Goal: Task Accomplishment & Management: Manage account settings

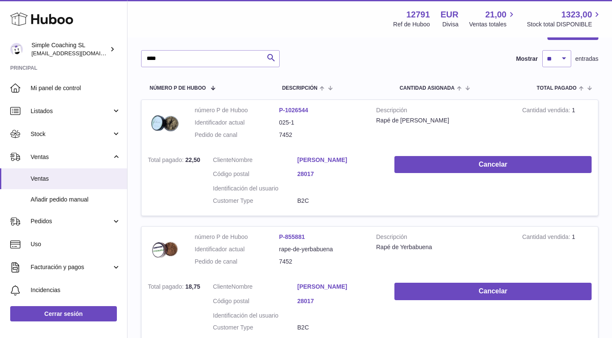
click at [116, 51] on div at bounding box center [306, 169] width 612 height 338
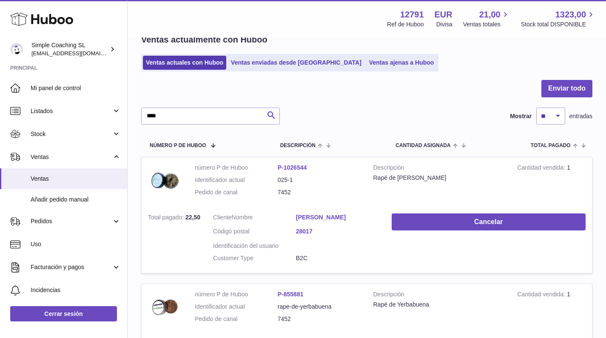
scroll to position [27, 0]
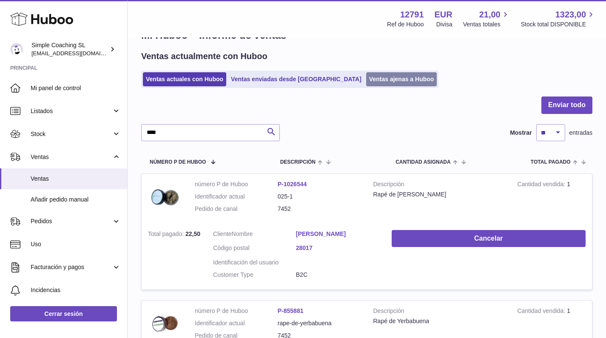
click at [366, 77] on link "Ventas ajenas a Huboo" at bounding box center [401, 79] width 71 height 14
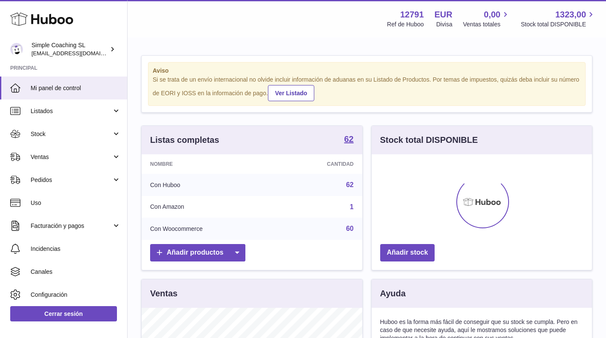
scroll to position [133, 220]
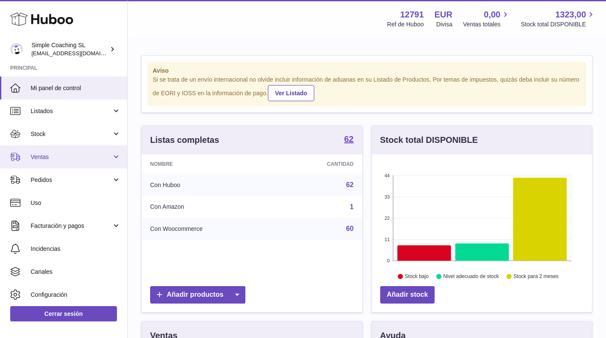
click at [65, 164] on link "Ventas" at bounding box center [63, 156] width 127 height 23
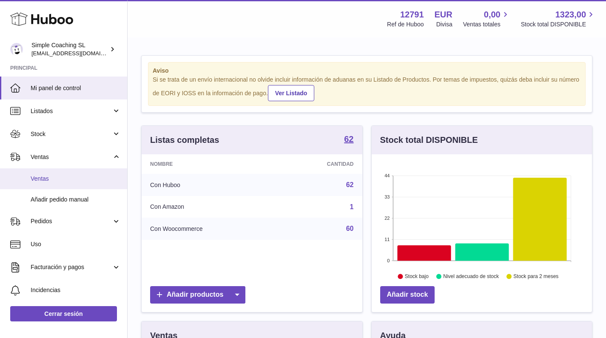
click at [64, 177] on span "Ventas" at bounding box center [76, 179] width 90 height 8
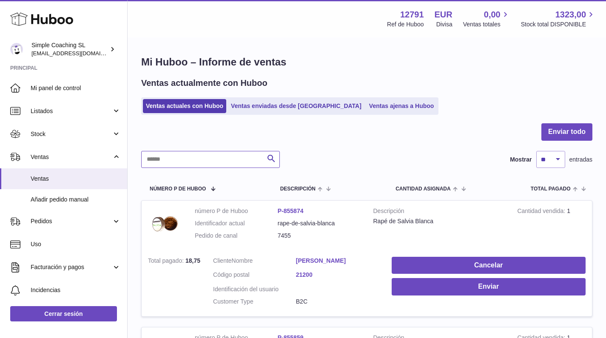
click at [187, 166] on input "text" at bounding box center [210, 159] width 139 height 17
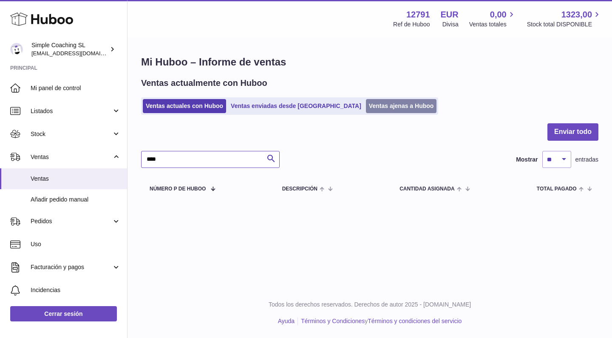
type input "****"
click at [366, 109] on link "Ventas ajenas a Huboo" at bounding box center [401, 106] width 71 height 14
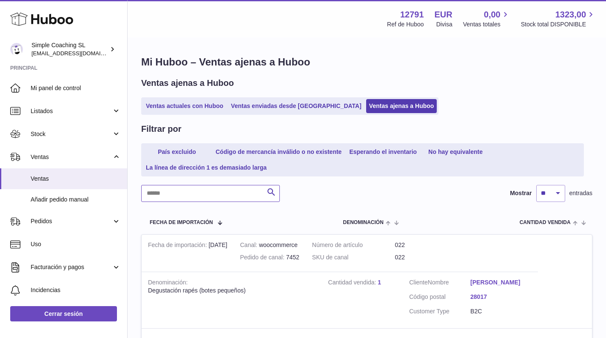
click at [181, 190] on input "text" at bounding box center [210, 193] width 139 height 17
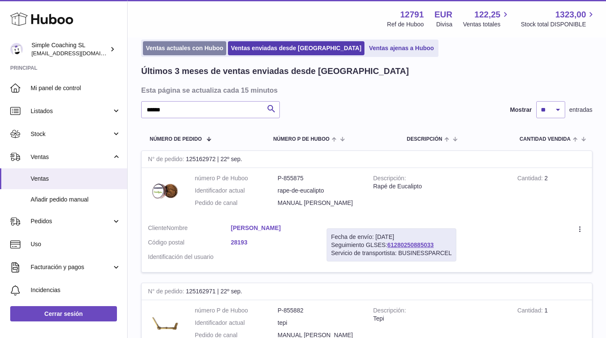
click at [188, 45] on link "Ventas actuales con Huboo" at bounding box center [184, 48] width 83 height 14
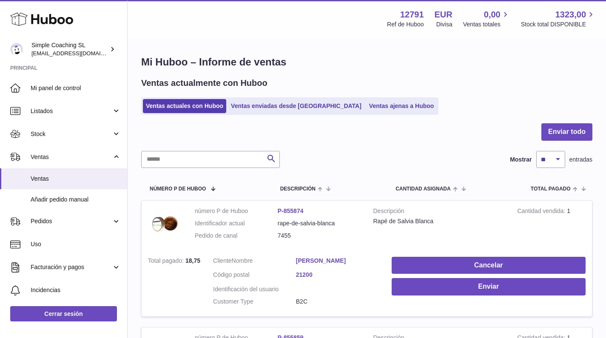
drag, startPoint x: 179, startPoint y: 139, endPoint x: 179, endPoint y: 150, distance: 11.5
click at [179, 138] on div at bounding box center [366, 137] width 451 height 28
click at [180, 155] on input "text" at bounding box center [210, 159] width 139 height 17
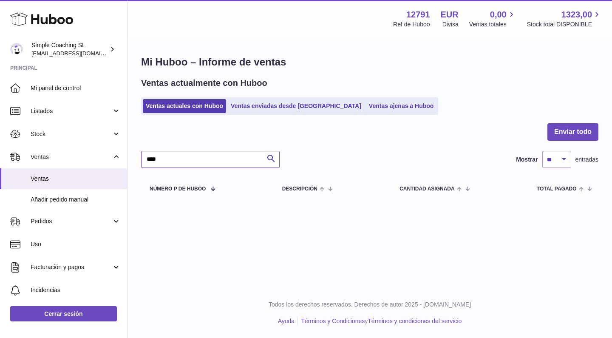
drag, startPoint x: 151, startPoint y: 159, endPoint x: 160, endPoint y: 158, distance: 9.0
click at [151, 159] on input "****" at bounding box center [210, 159] width 139 height 17
type input "****"
drag, startPoint x: 354, startPoint y: 118, endPoint x: 351, endPoint y: 110, distance: 8.8
click at [354, 117] on div "Mi Huboo – Informe de ventas Ventas actualmente con Huboo Ventas actuales con H…" at bounding box center [370, 127] width 485 height 179
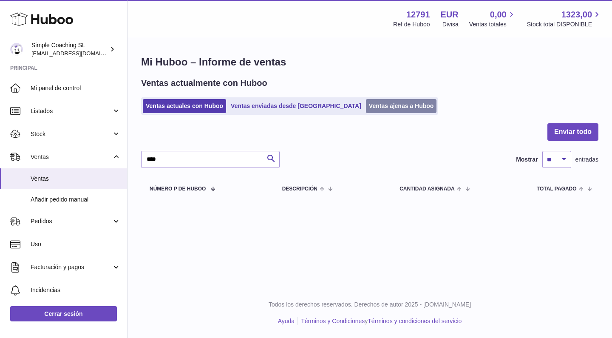
click at [366, 105] on link "Ventas ajenas a Huboo" at bounding box center [401, 106] width 71 height 14
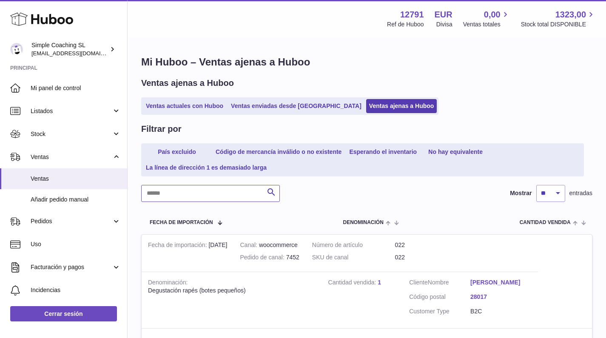
click at [190, 194] on input "text" at bounding box center [210, 193] width 139 height 17
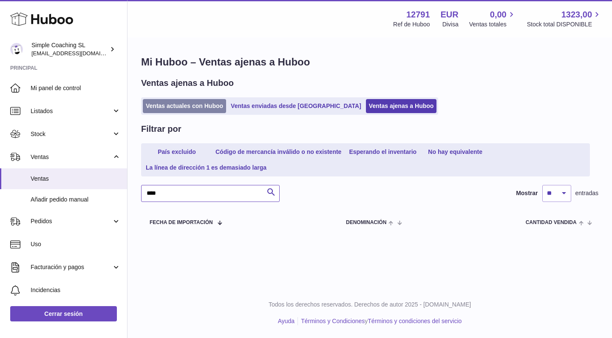
type input "****"
click at [176, 103] on link "Ventas actuales con Huboo" at bounding box center [184, 106] width 83 height 14
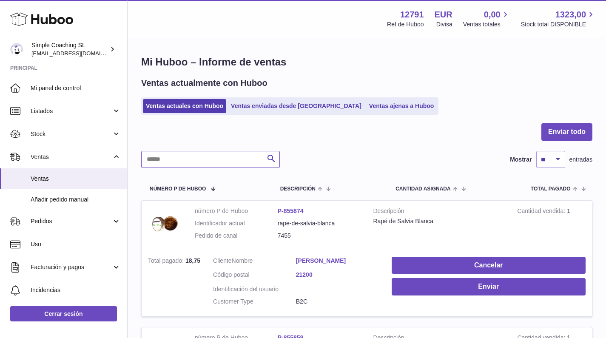
click at [184, 162] on input "text" at bounding box center [210, 159] width 139 height 17
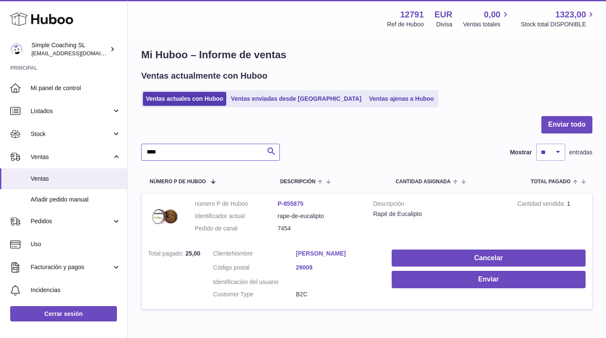
scroll to position [9, 0]
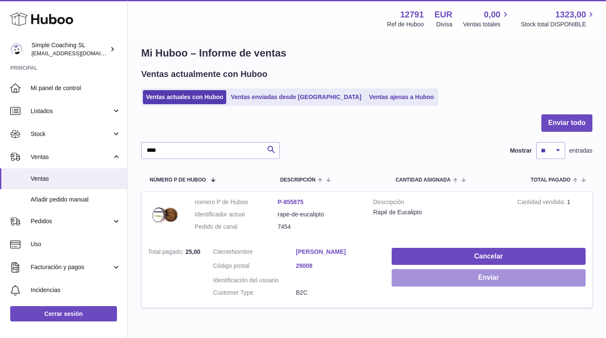
click at [426, 272] on button "Enviar" at bounding box center [488, 277] width 194 height 17
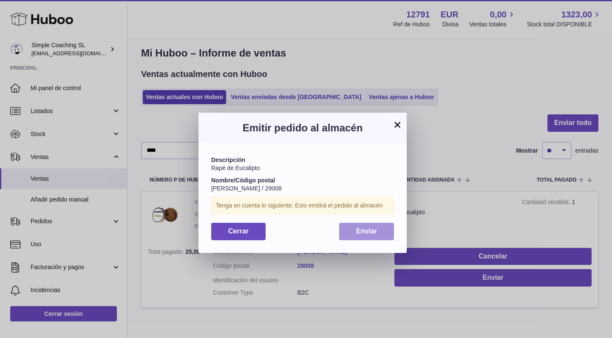
click at [353, 235] on button "Enviar" at bounding box center [366, 231] width 55 height 17
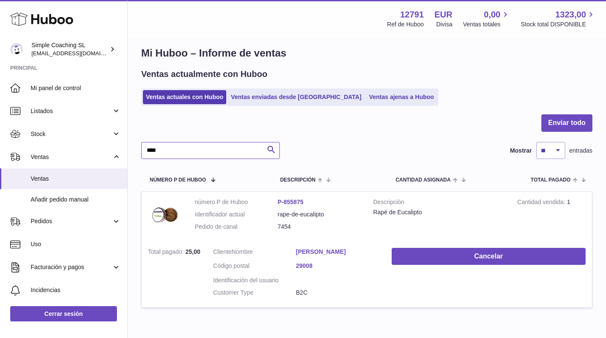
click at [194, 153] on input "****" at bounding box center [210, 150] width 139 height 17
type input "*********"
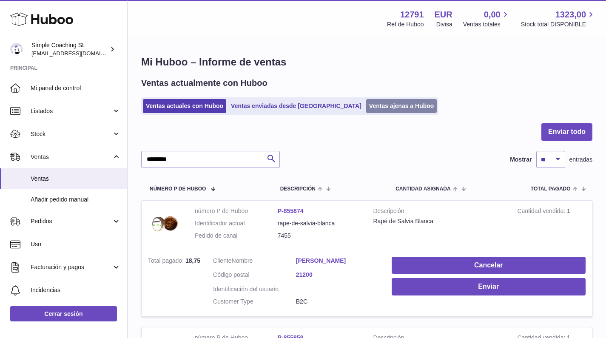
click at [366, 105] on link "Ventas ajenas a Huboo" at bounding box center [401, 106] width 71 height 14
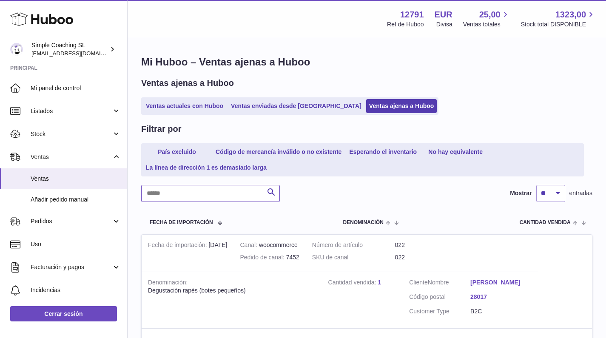
click at [190, 193] on input "text" at bounding box center [210, 193] width 139 height 17
type input "********"
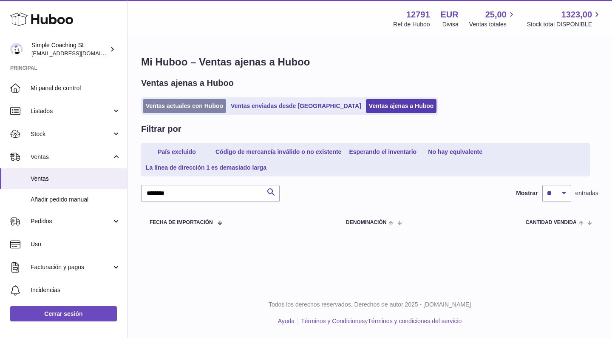
click at [190, 104] on link "Ventas actuales con Huboo" at bounding box center [184, 106] width 83 height 14
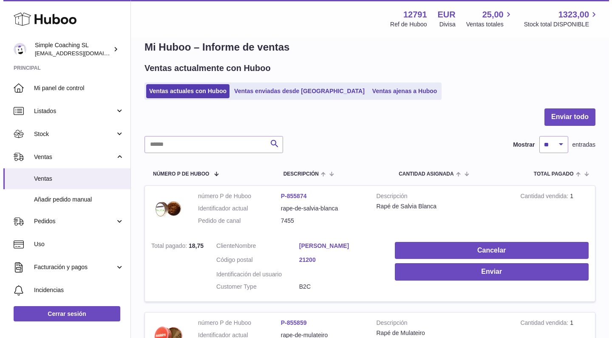
scroll to position [71, 0]
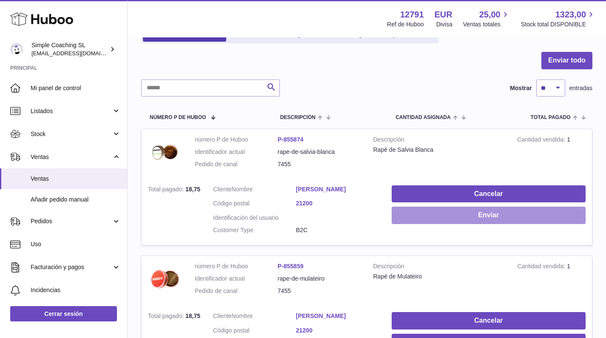
click at [426, 218] on button "Enviar" at bounding box center [488, 215] width 194 height 17
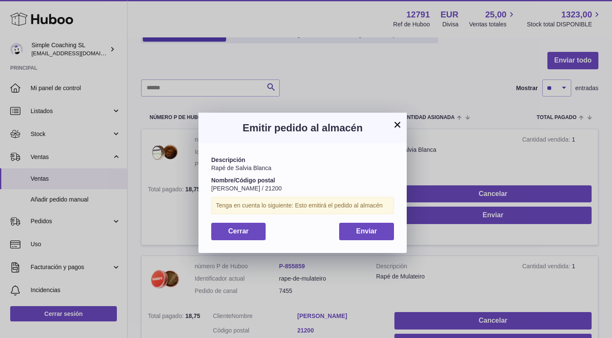
click at [337, 233] on div "Cerrar Enviar" at bounding box center [302, 231] width 183 height 17
click at [366, 232] on span "Enviar" at bounding box center [366, 230] width 21 height 7
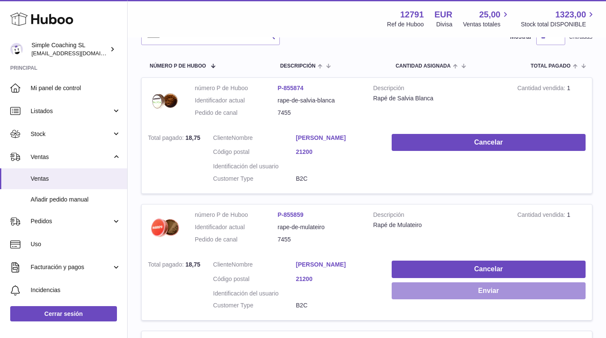
scroll to position [125, 0]
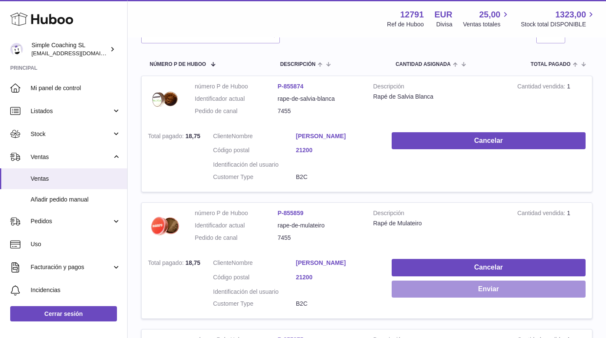
click at [431, 282] on button "Enviar" at bounding box center [488, 289] width 194 height 17
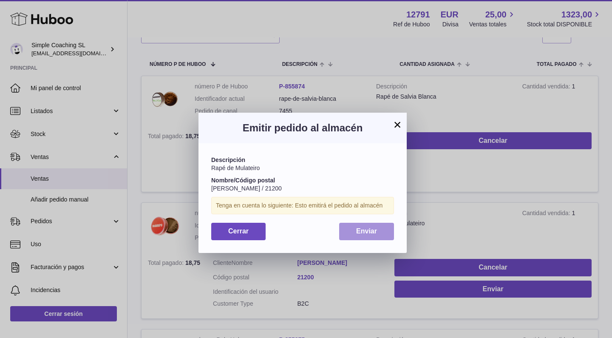
click at [372, 227] on span "Enviar" at bounding box center [366, 230] width 21 height 7
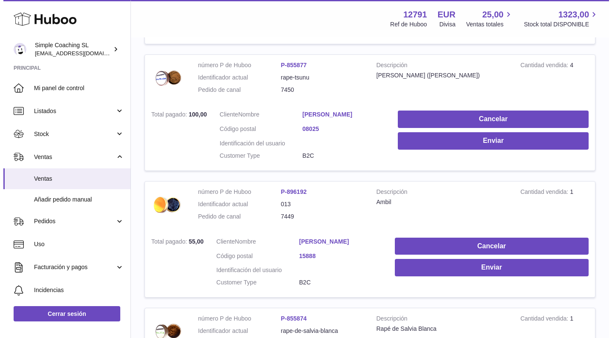
scroll to position [822, 0]
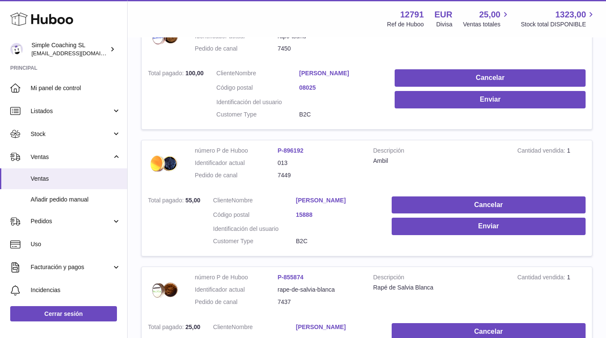
click at [347, 196] on link "Natalia Cardona pinzon" at bounding box center [337, 200] width 83 height 8
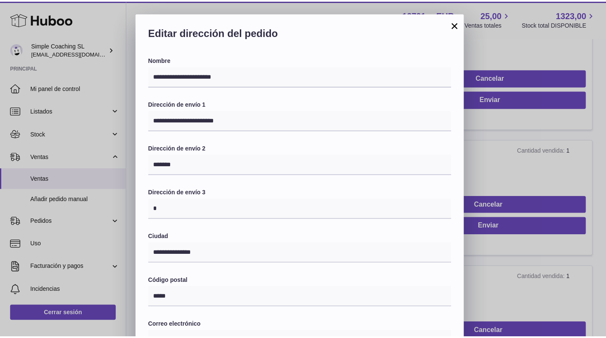
scroll to position [193, 0]
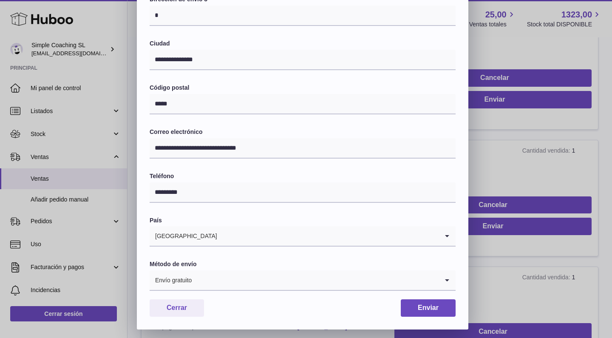
click at [545, 136] on div "**********" at bounding box center [306, 74] width 612 height 510
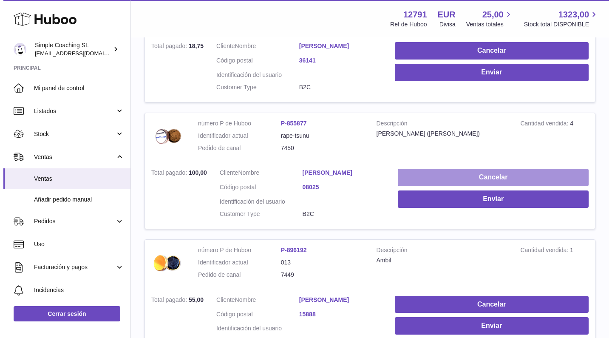
scroll to position [721, 0]
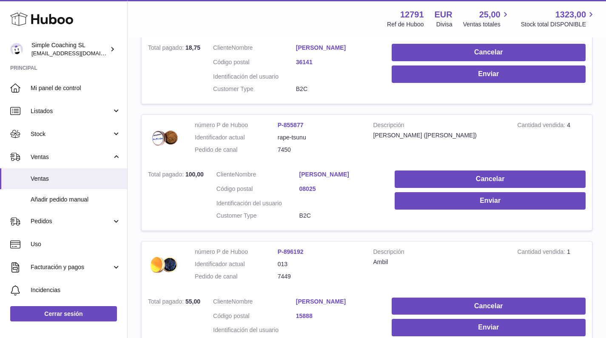
click at [324, 170] on link "Xavier Alday" at bounding box center [340, 174] width 83 height 8
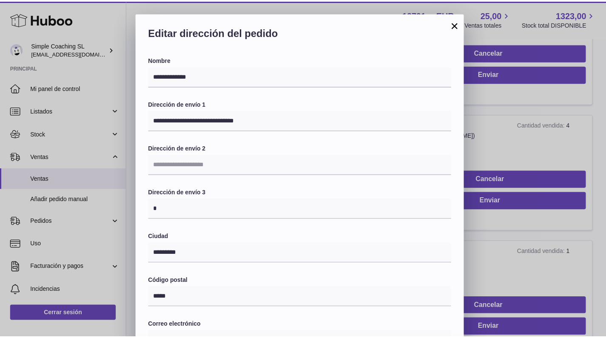
scroll to position [193, 0]
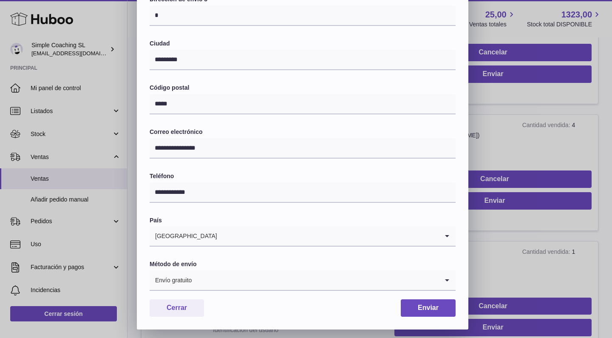
click at [554, 80] on div "**********" at bounding box center [306, 74] width 612 height 510
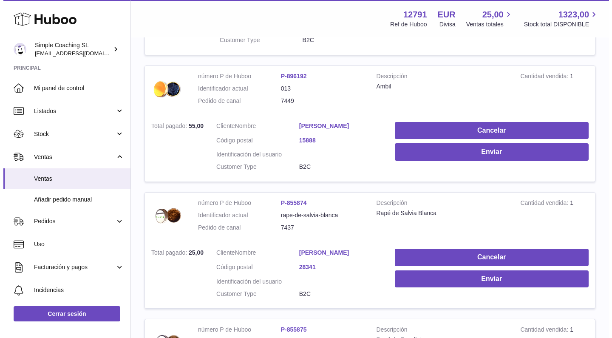
scroll to position [953, 0]
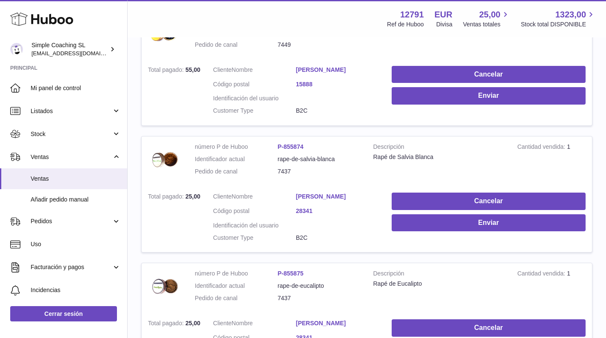
click at [346, 193] on link "[PERSON_NAME]" at bounding box center [337, 197] width 83 height 8
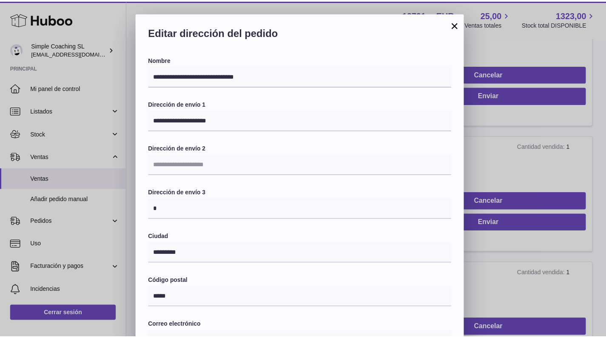
scroll to position [193, 0]
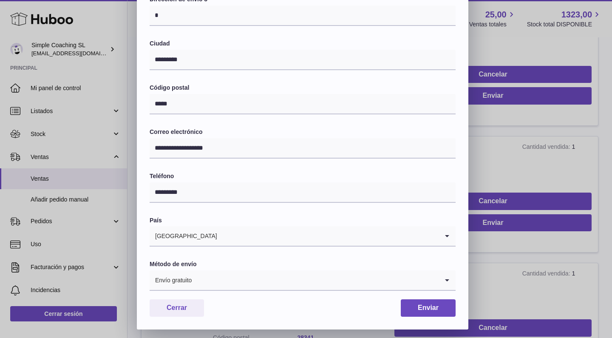
click at [533, 130] on div "**********" at bounding box center [306, 74] width 612 height 510
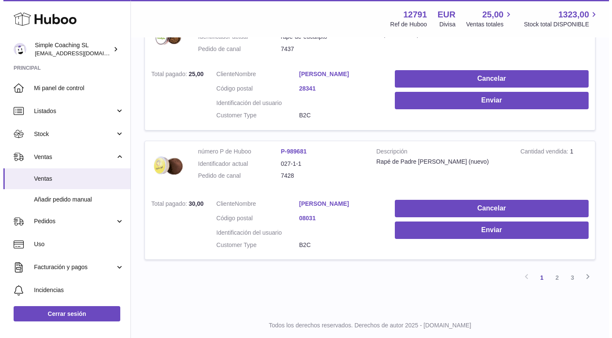
scroll to position [1211, 0]
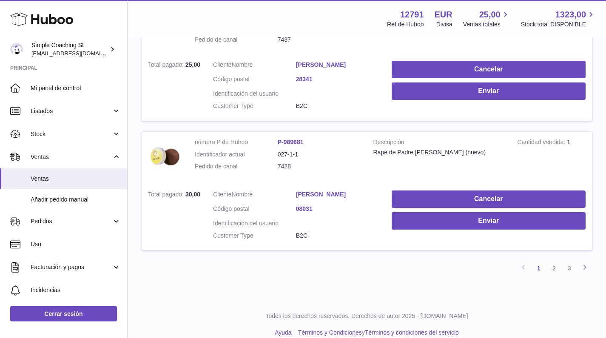
click at [324, 190] on link "[PERSON_NAME]" at bounding box center [337, 194] width 83 height 8
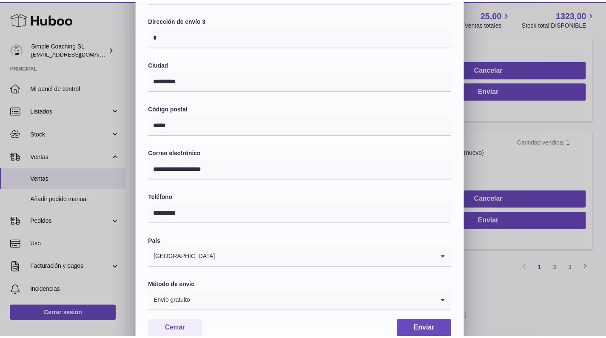
scroll to position [193, 0]
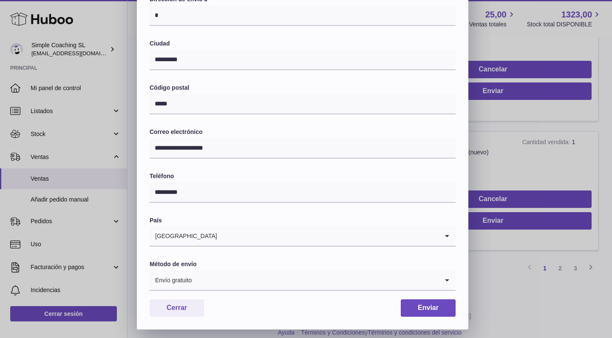
click at [536, 152] on div "**********" at bounding box center [306, 74] width 612 height 510
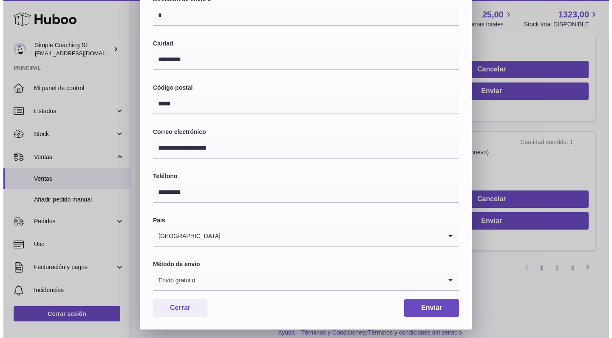
scroll to position [0, 0]
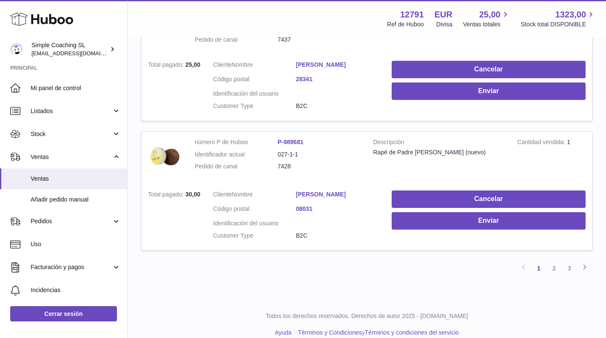
click at [315, 190] on link "[PERSON_NAME]" at bounding box center [337, 194] width 83 height 8
click at [570, 139] on div at bounding box center [303, 169] width 606 height 338
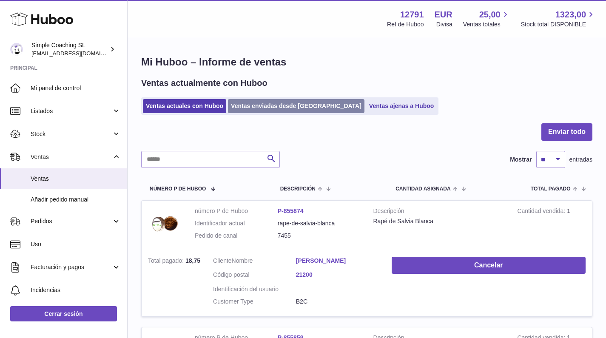
click at [252, 105] on link "Ventas enviadas desde [GEOGRAPHIC_DATA]" at bounding box center [296, 106] width 136 height 14
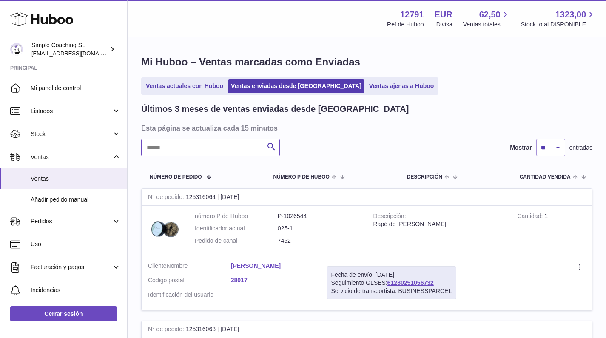
click at [184, 152] on input "text" at bounding box center [210, 147] width 139 height 17
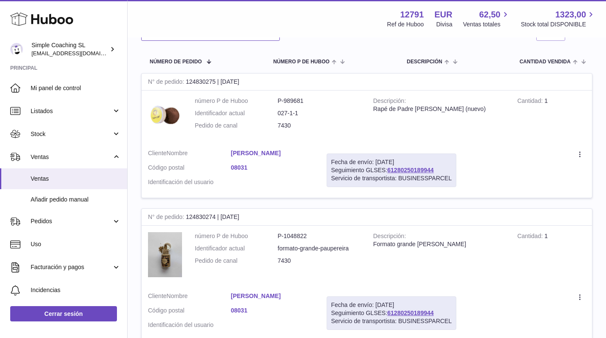
scroll to position [178, 0]
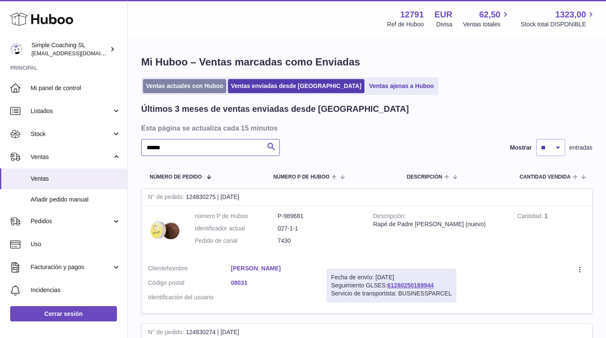
type input "******"
click at [187, 90] on link "Ventas actuales con Huboo" at bounding box center [184, 86] width 83 height 14
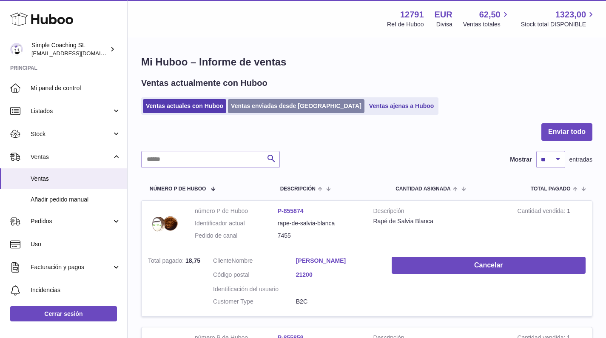
click at [277, 109] on link "Ventas enviadas desde [GEOGRAPHIC_DATA]" at bounding box center [296, 106] width 136 height 14
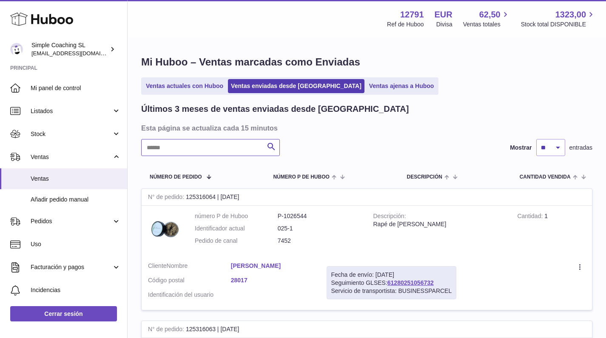
click at [193, 142] on input "text" at bounding box center [210, 147] width 139 height 17
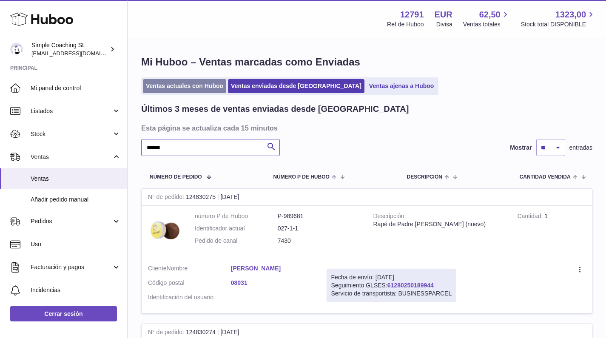
type input "******"
click at [198, 81] on link "Ventas actuales con Huboo" at bounding box center [184, 86] width 83 height 14
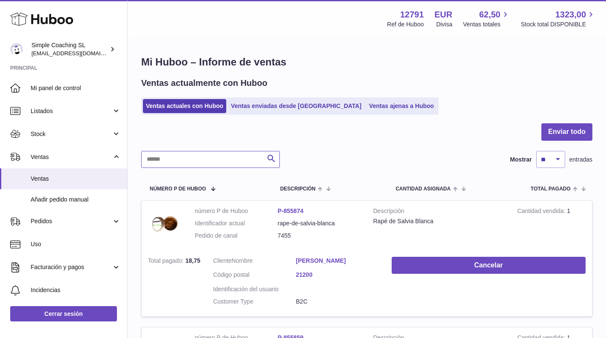
click at [209, 161] on input "text" at bounding box center [210, 159] width 139 height 17
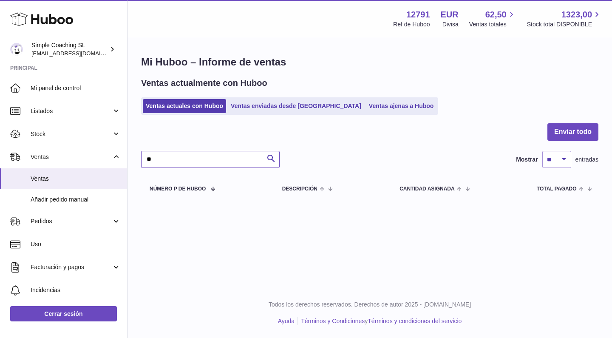
type input "*"
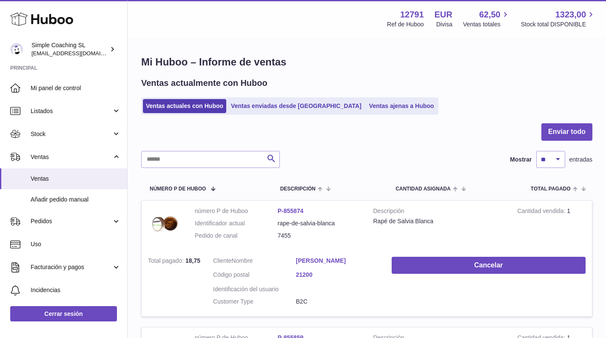
click at [431, 126] on div at bounding box center [366, 137] width 451 height 28
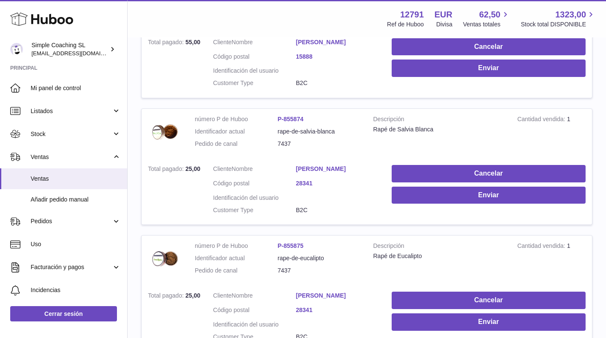
scroll to position [1211, 0]
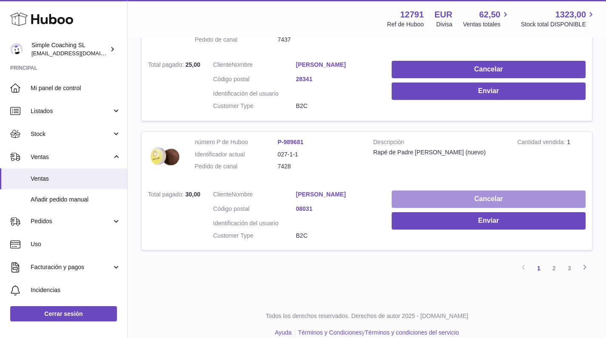
click at [434, 190] on button "Cancelar" at bounding box center [488, 198] width 194 height 17
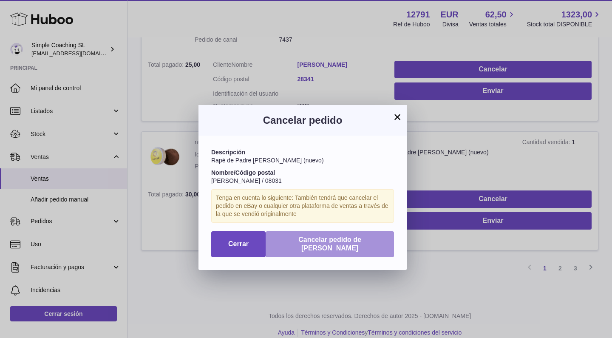
click at [353, 236] on span "Cancelar pedido de [PERSON_NAME]" at bounding box center [329, 244] width 63 height 16
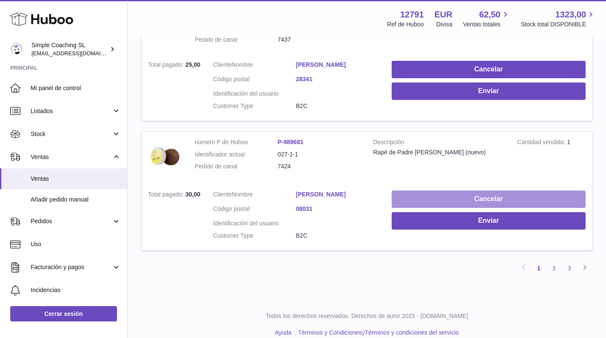
click at [429, 190] on button "Cancelar" at bounding box center [488, 198] width 194 height 17
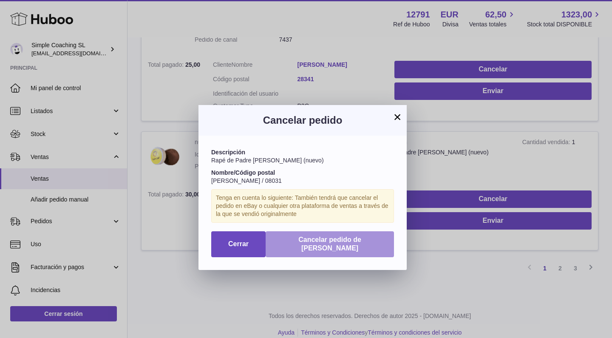
click at [352, 236] on span "Cancelar pedido de [PERSON_NAME]" at bounding box center [329, 244] width 63 height 16
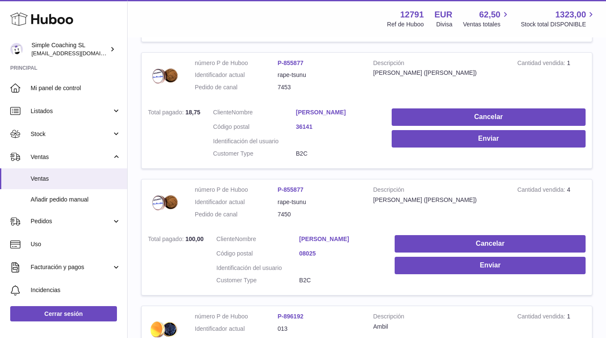
scroll to position [0, 0]
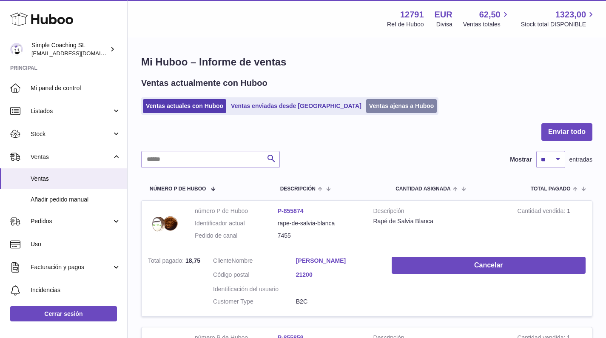
click at [366, 112] on link "Ventas ajenas a Huboo" at bounding box center [401, 106] width 71 height 14
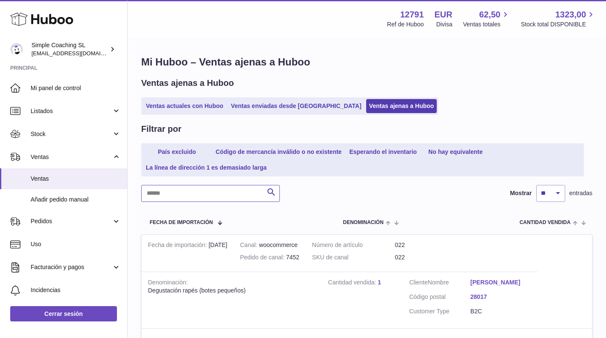
click at [181, 189] on input "text" at bounding box center [210, 193] width 139 height 17
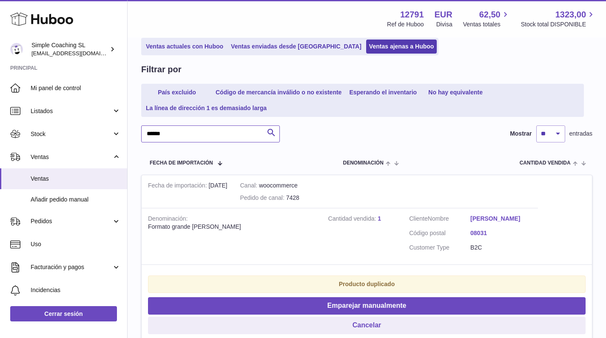
scroll to position [107, 0]
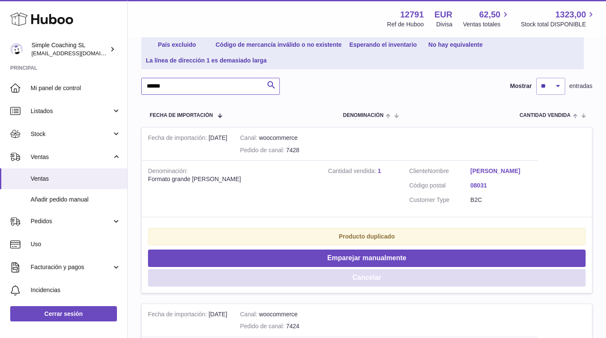
type input "******"
click at [372, 273] on button "Cancelar" at bounding box center [366, 277] width 437 height 17
click at [377, 270] on button "Cancelar" at bounding box center [366, 277] width 437 height 17
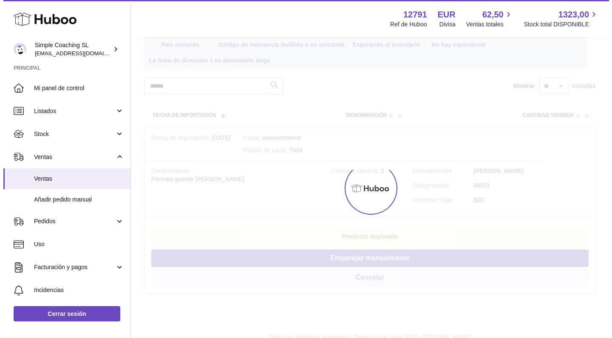
scroll to position [0, 0]
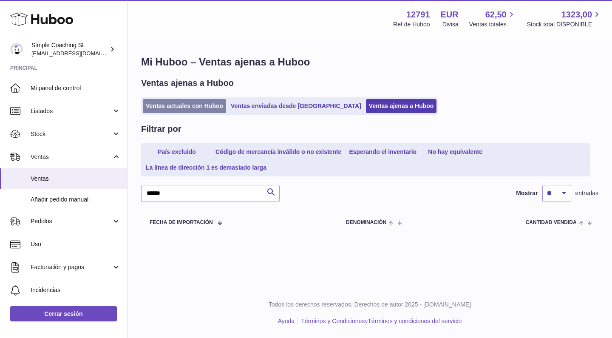
click at [207, 106] on link "Ventas actuales con Huboo" at bounding box center [184, 106] width 83 height 14
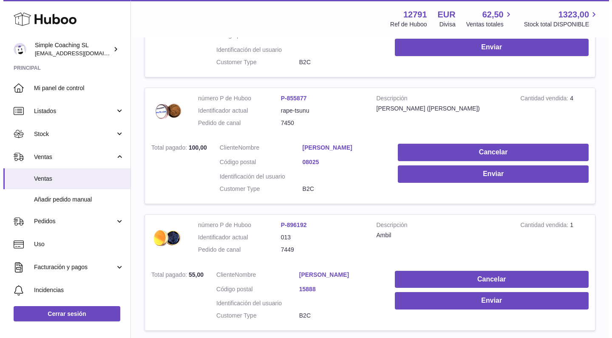
scroll to position [635, 0]
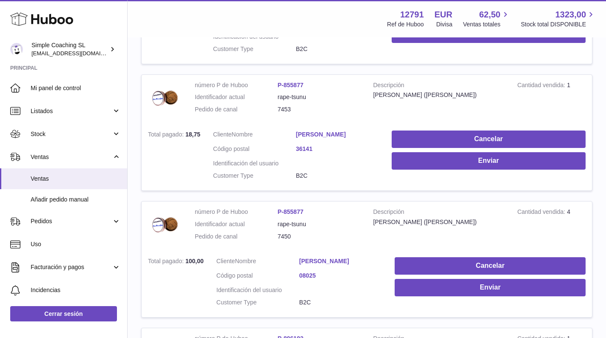
click at [307, 257] on link "[PERSON_NAME]" at bounding box center [340, 261] width 83 height 8
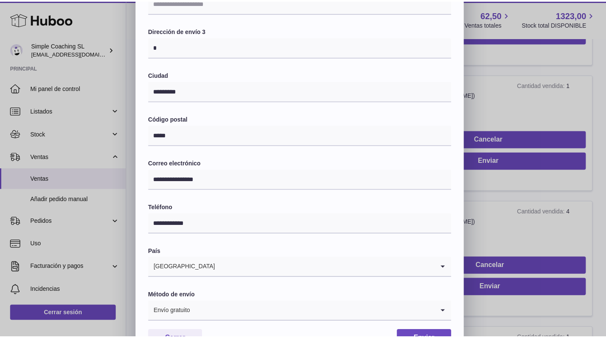
scroll to position [193, 0]
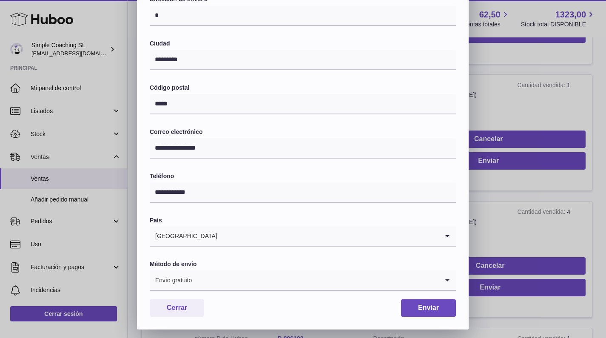
click at [594, 176] on div "**********" at bounding box center [303, 74] width 606 height 510
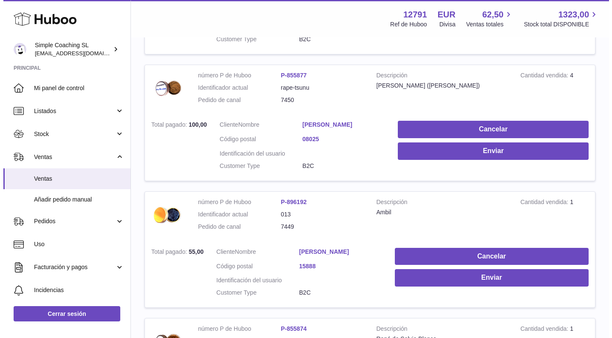
scroll to position [829, 0]
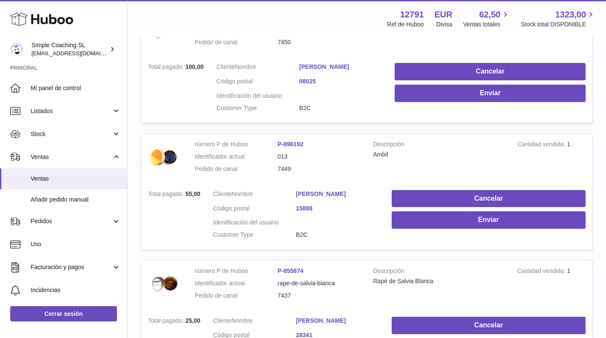
click at [318, 190] on link "[PERSON_NAME]" at bounding box center [337, 194] width 83 height 8
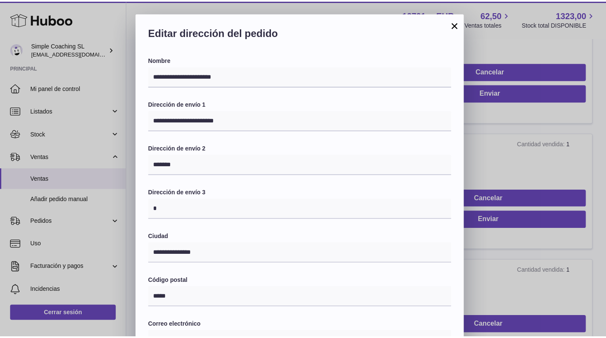
scroll to position [193, 0]
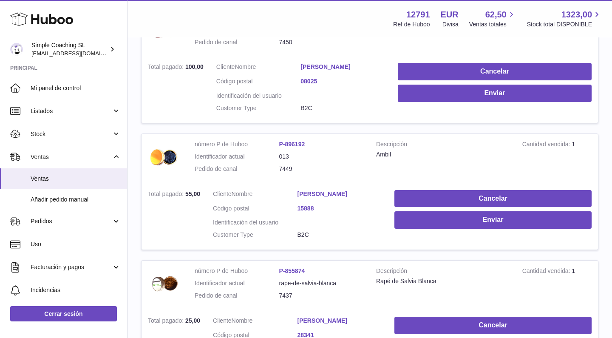
click at [510, 136] on div "**********" at bounding box center [306, 74] width 612 height 510
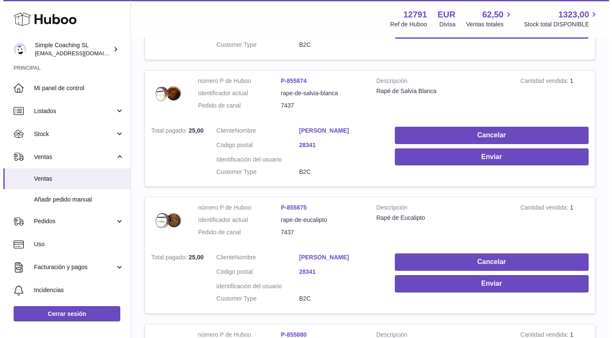
scroll to position [1208, 0]
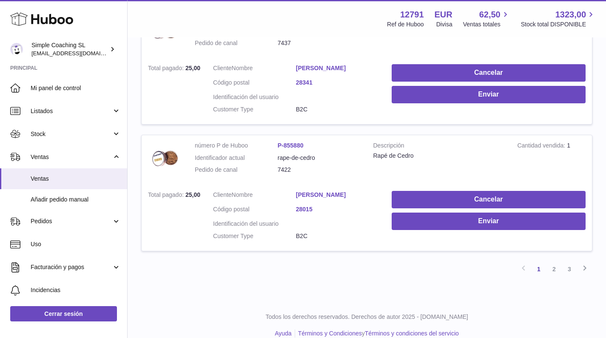
click at [321, 191] on link "[PERSON_NAME]" at bounding box center [337, 195] width 83 height 8
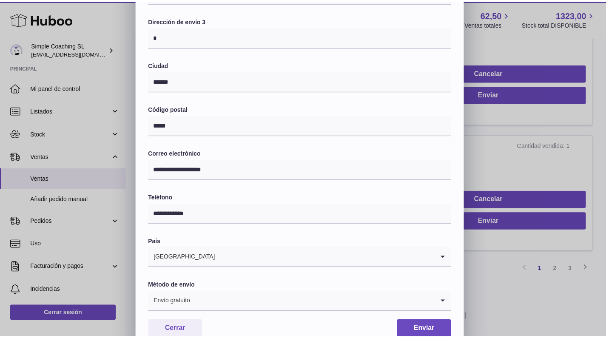
scroll to position [193, 0]
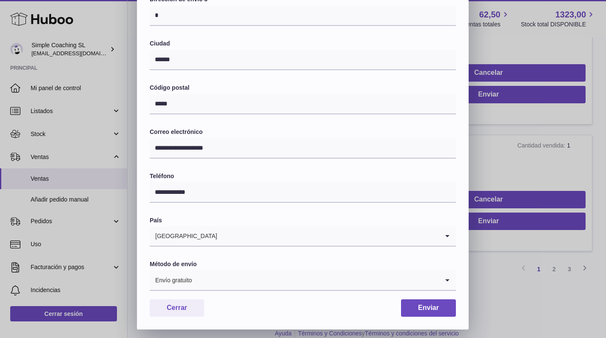
click at [517, 140] on div "**********" at bounding box center [303, 74] width 606 height 510
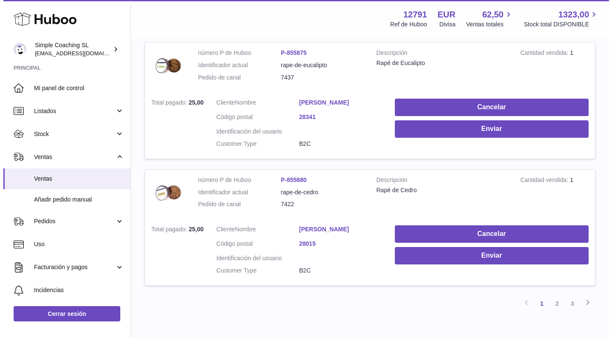
scroll to position [1172, 0]
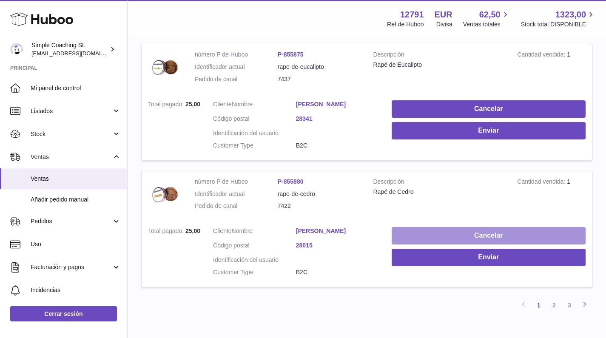
click at [485, 227] on button "Cancelar" at bounding box center [488, 235] width 194 height 17
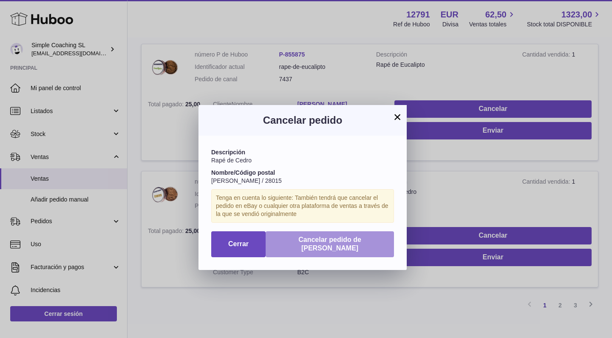
click at [361, 236] on span "Cancelar pedido de [PERSON_NAME]" at bounding box center [329, 244] width 63 height 16
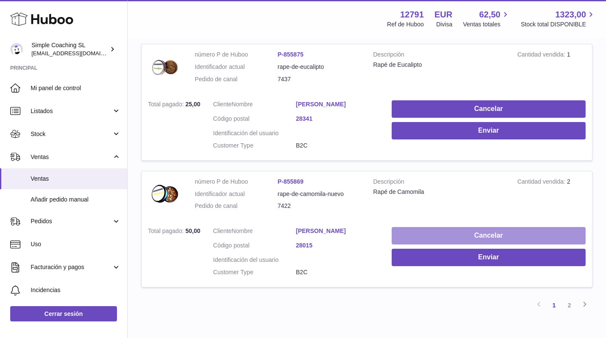
click at [460, 227] on button "Cancelar" at bounding box center [488, 235] width 194 height 17
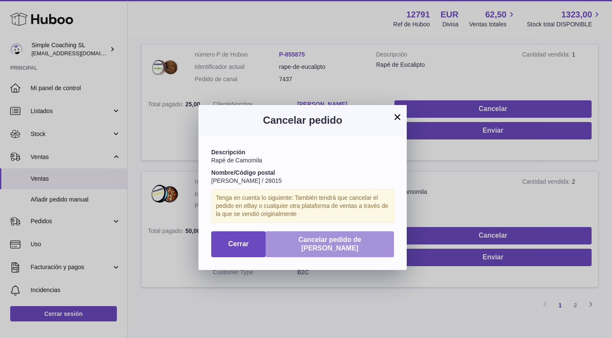
click at [361, 239] on span "Cancelar pedido de [PERSON_NAME]" at bounding box center [329, 244] width 63 height 16
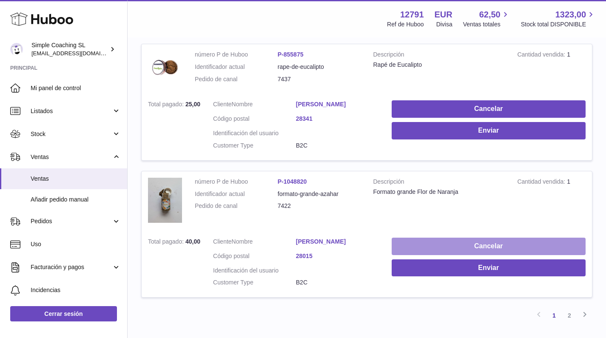
click at [465, 238] on button "Cancelar" at bounding box center [488, 246] width 194 height 17
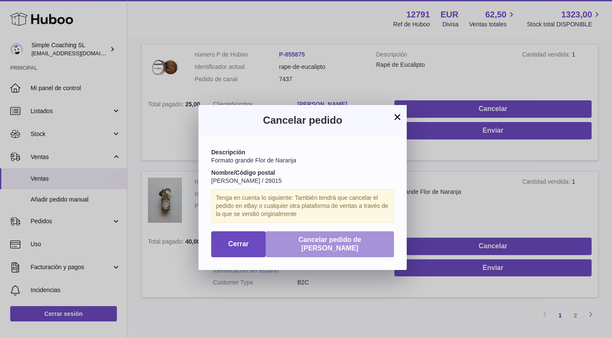
click at [377, 235] on button "Cancelar pedido de [PERSON_NAME]" at bounding box center [330, 244] width 128 height 26
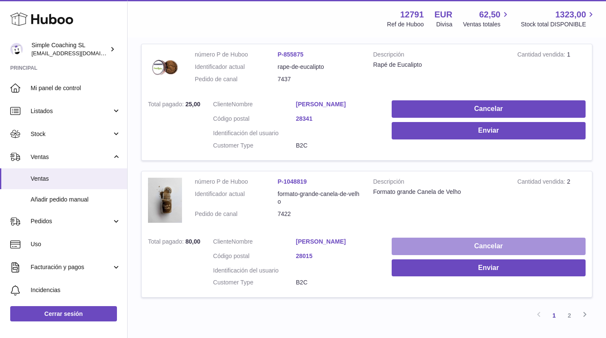
click at [448, 238] on button "Cancelar" at bounding box center [488, 246] width 194 height 17
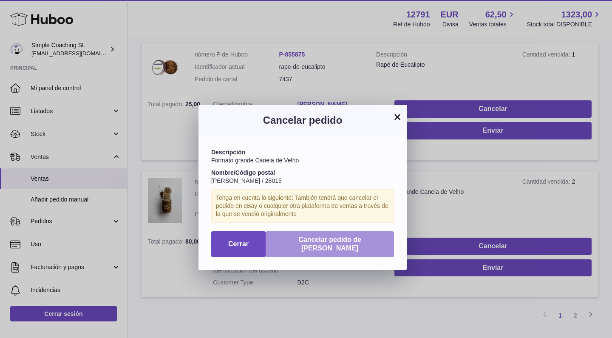
click at [354, 238] on span "Cancelar pedido de [PERSON_NAME]" at bounding box center [329, 244] width 63 height 16
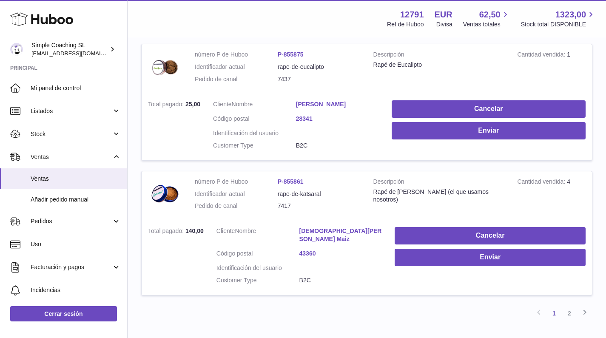
click at [331, 227] on link "[DEMOGRAPHIC_DATA][PERSON_NAME] Maiz" at bounding box center [340, 235] width 83 height 16
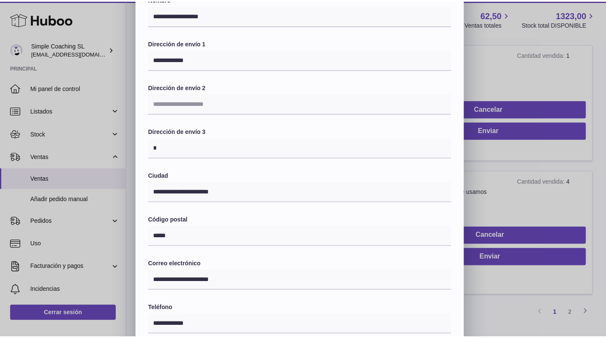
scroll to position [126, 0]
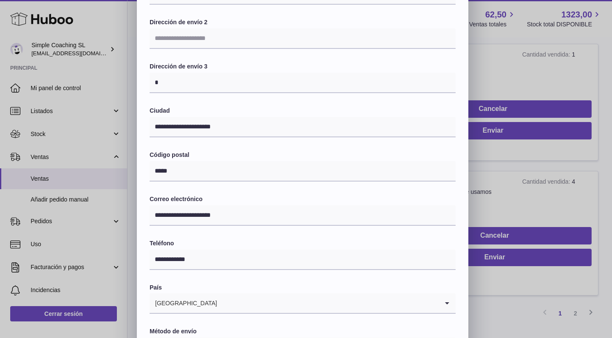
click at [540, 179] on div "**********" at bounding box center [306, 142] width 612 height 510
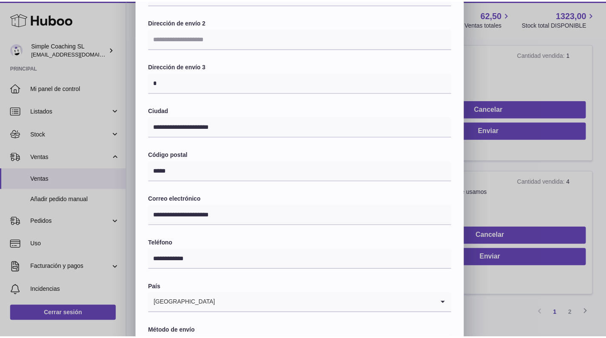
scroll to position [0, 0]
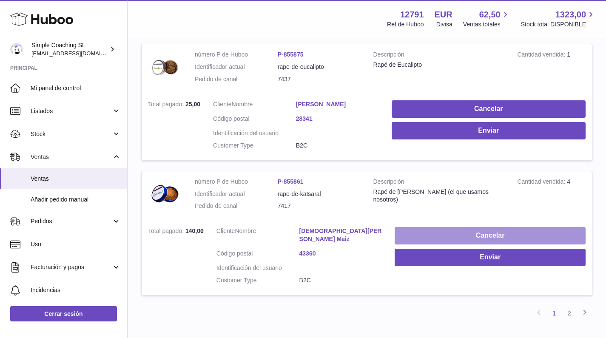
click at [480, 227] on button "Cancelar" at bounding box center [489, 235] width 191 height 17
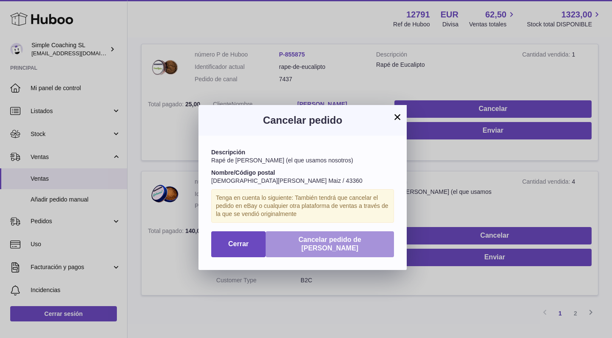
click at [375, 232] on button "Cancelar pedido de [PERSON_NAME]" at bounding box center [330, 244] width 128 height 26
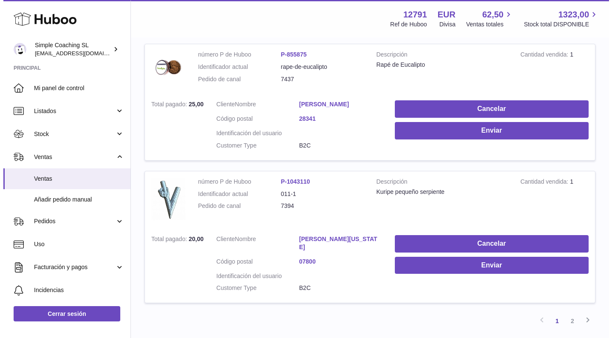
scroll to position [1174, 0]
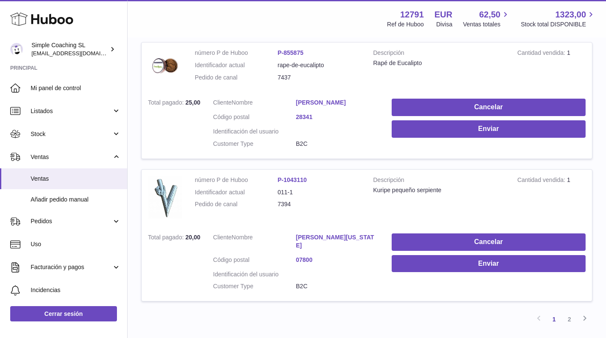
click at [348, 233] on link "[PERSON_NAME][US_STATE]" at bounding box center [337, 241] width 83 height 16
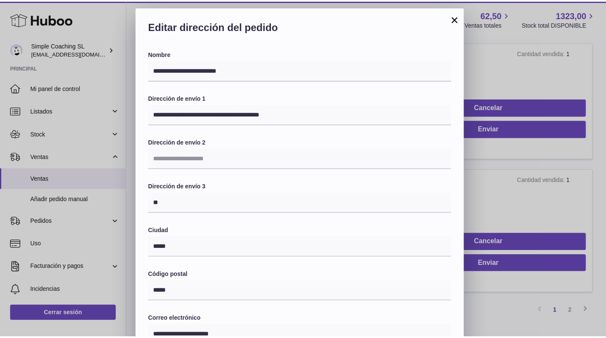
scroll to position [193, 0]
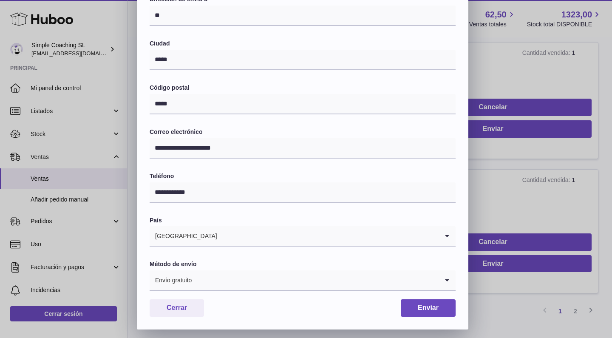
click at [545, 178] on div "**********" at bounding box center [306, 74] width 612 height 510
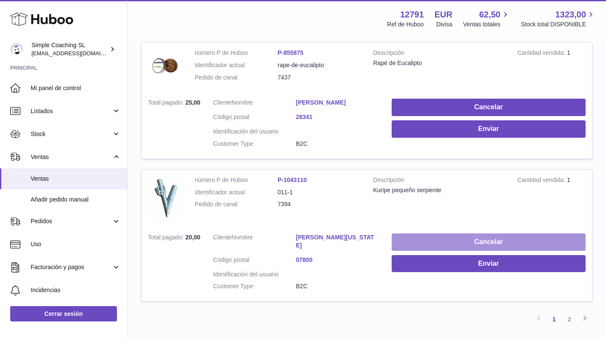
click at [457, 233] on button "Cancelar" at bounding box center [488, 241] width 194 height 17
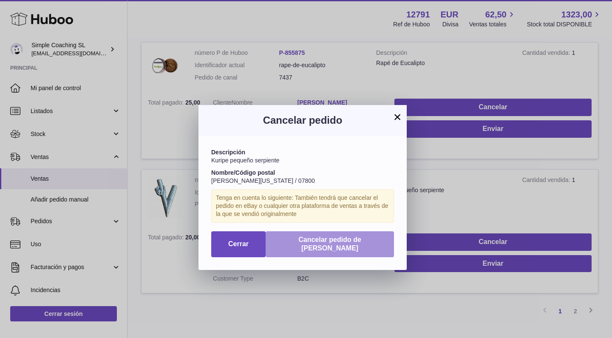
click at [361, 236] on span "Cancelar pedido de [PERSON_NAME]" at bounding box center [329, 244] width 63 height 16
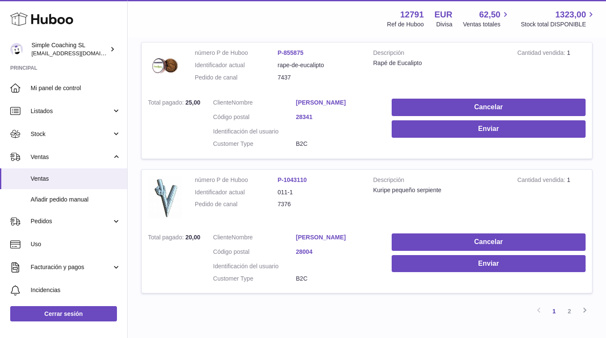
click at [371, 233] on link "[PERSON_NAME]" at bounding box center [337, 237] width 83 height 8
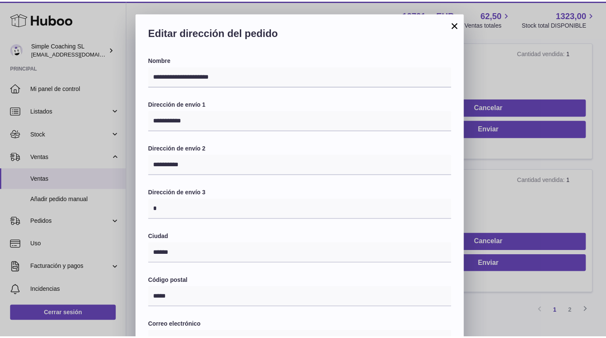
scroll to position [193, 0]
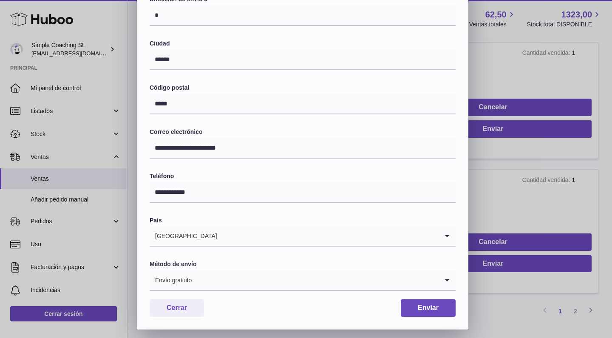
click at [564, 206] on div "**********" at bounding box center [306, 74] width 612 height 510
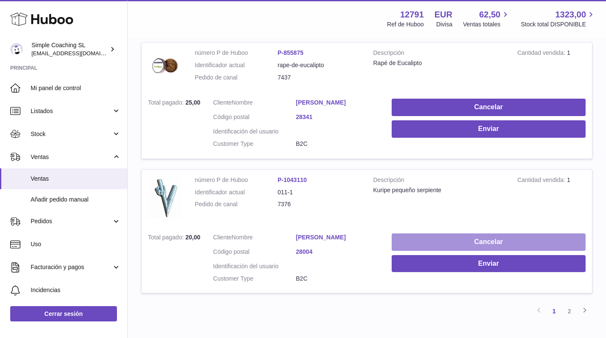
click at [462, 233] on button "Cancelar" at bounding box center [488, 241] width 194 height 17
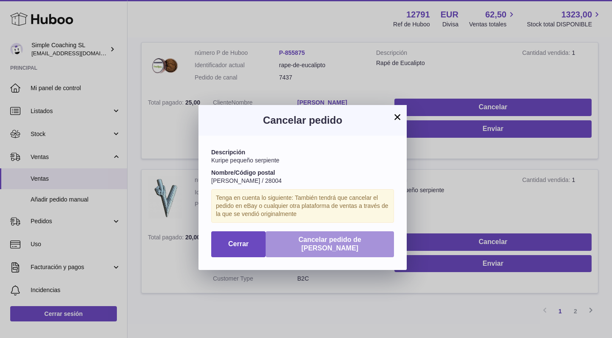
click at [361, 236] on span "Cancelar pedido de [PERSON_NAME]" at bounding box center [329, 244] width 63 height 16
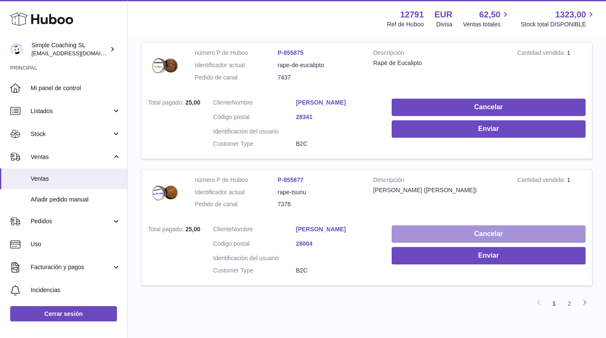
click at [423, 225] on button "Cancelar" at bounding box center [488, 233] width 194 height 17
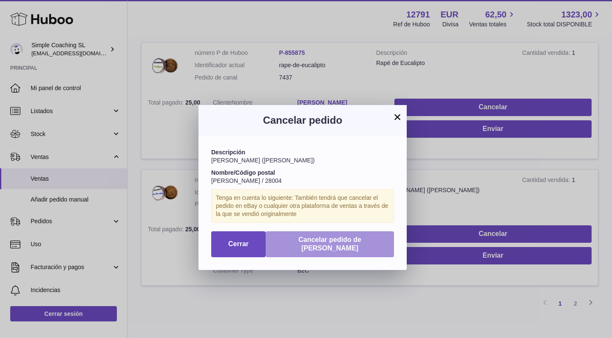
click at [361, 236] on span "Cancelar pedido de [PERSON_NAME]" at bounding box center [329, 244] width 63 height 16
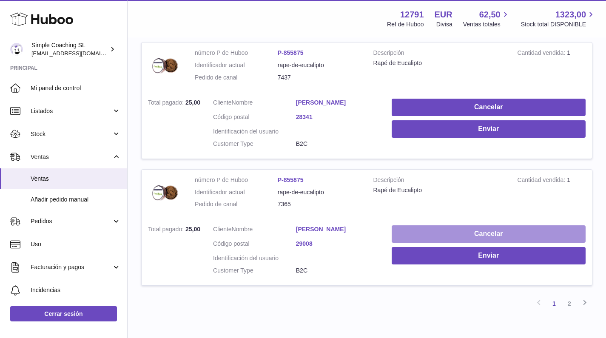
click at [429, 225] on button "Cancelar" at bounding box center [488, 233] width 194 height 17
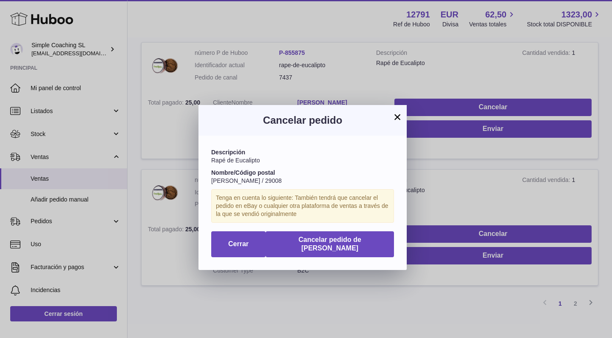
click at [397, 125] on div "Cancelar pedido" at bounding box center [302, 120] width 208 height 31
click at [398, 120] on button "×" at bounding box center [397, 117] width 10 height 10
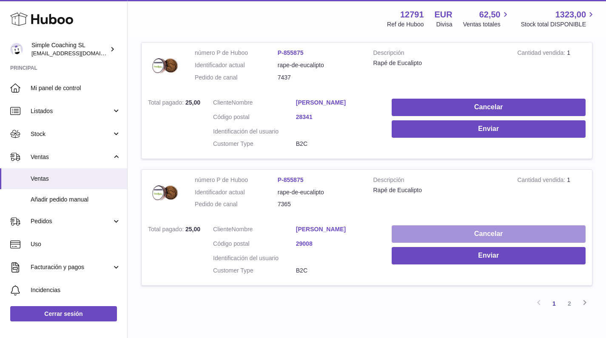
click at [424, 225] on button "Cancelar" at bounding box center [488, 233] width 194 height 17
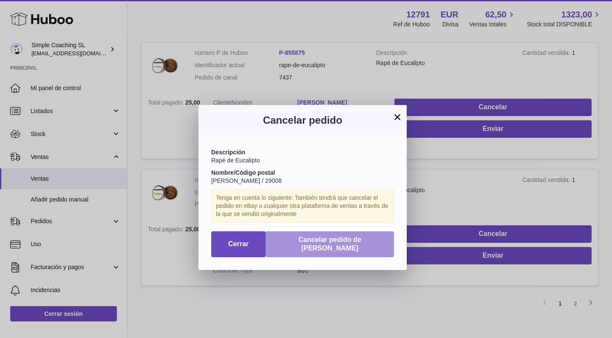
click at [361, 236] on span "Cancelar pedido de [PERSON_NAME]" at bounding box center [329, 244] width 63 height 16
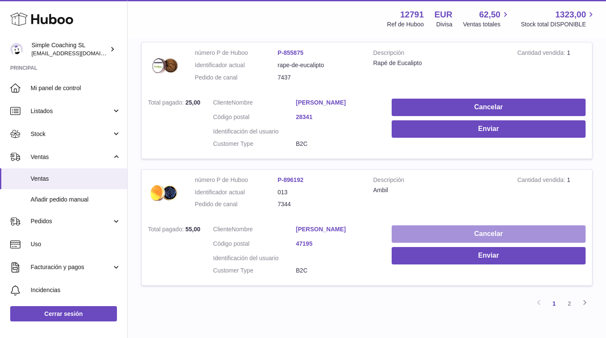
click at [420, 225] on button "Cancelar" at bounding box center [488, 233] width 194 height 17
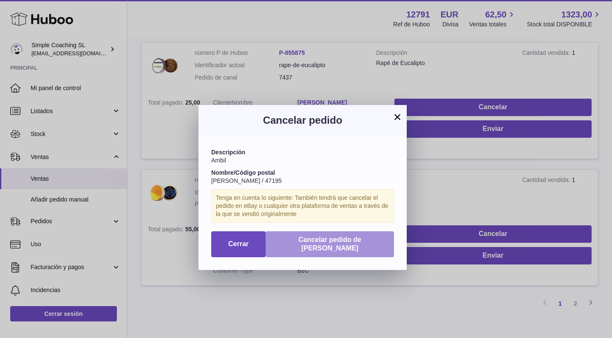
click at [343, 236] on span "Cancelar pedido de [PERSON_NAME]" at bounding box center [329, 244] width 63 height 16
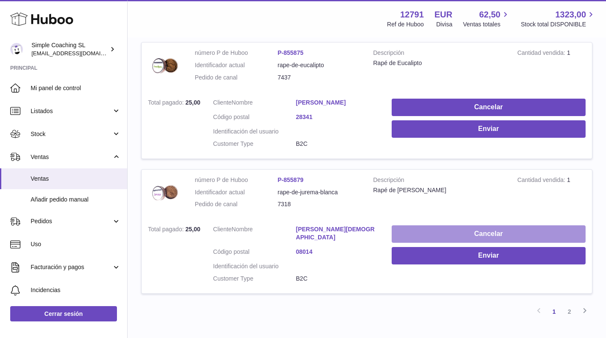
click at [428, 225] on button "Cancelar" at bounding box center [488, 233] width 194 height 17
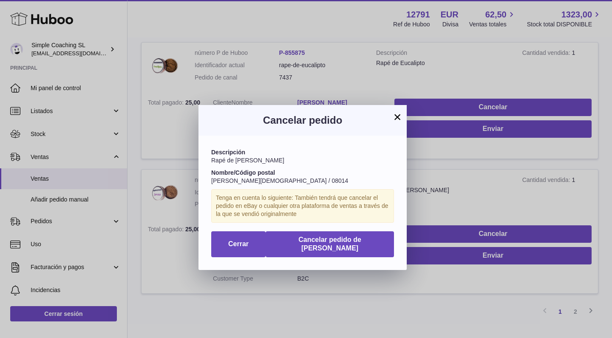
click at [397, 116] on button "×" at bounding box center [397, 117] width 10 height 10
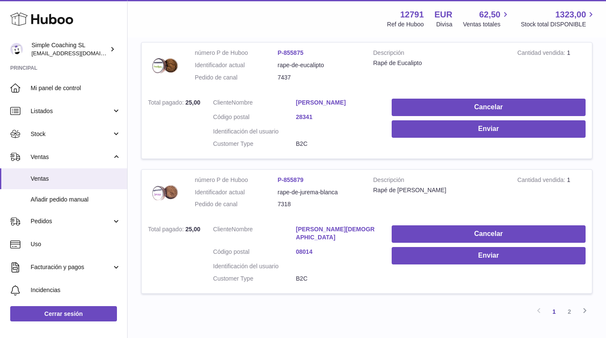
click at [318, 225] on link "[PERSON_NAME][DEMOGRAPHIC_DATA]" at bounding box center [337, 233] width 83 height 16
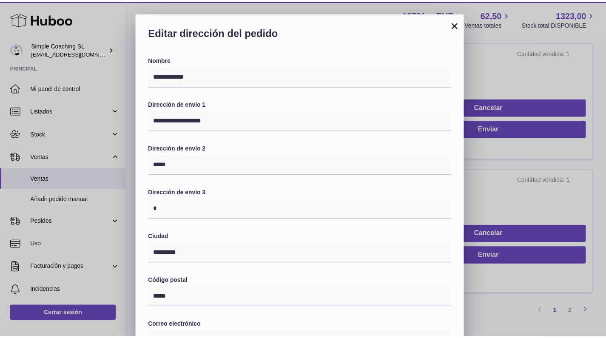
scroll to position [193, 0]
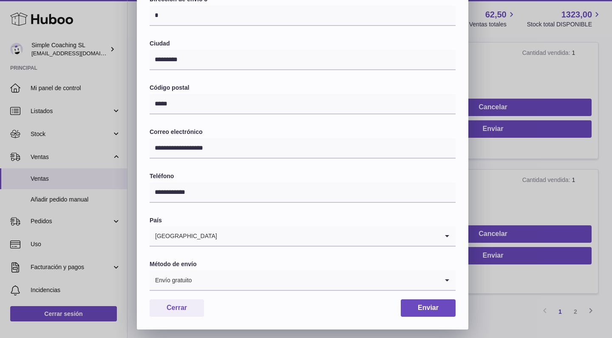
click at [542, 166] on div "**********" at bounding box center [306, 74] width 612 height 510
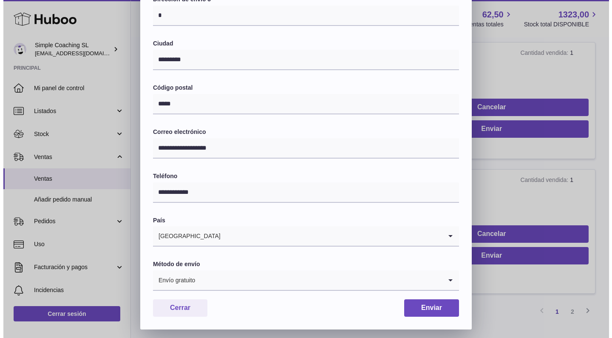
scroll to position [0, 0]
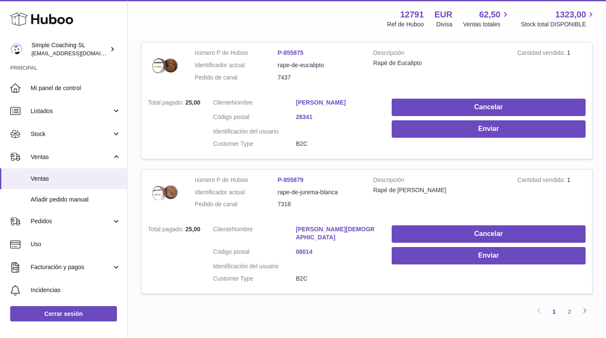
click at [312, 225] on link "[PERSON_NAME][DEMOGRAPHIC_DATA]" at bounding box center [337, 233] width 83 height 16
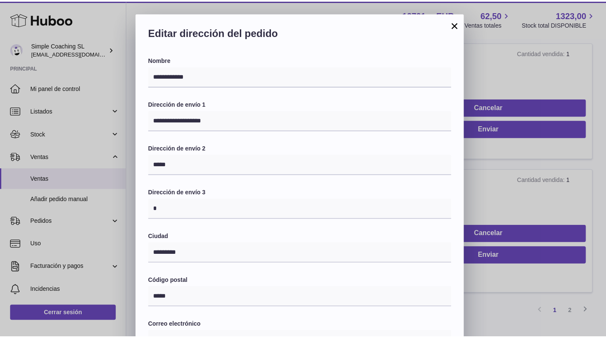
scroll to position [193, 0]
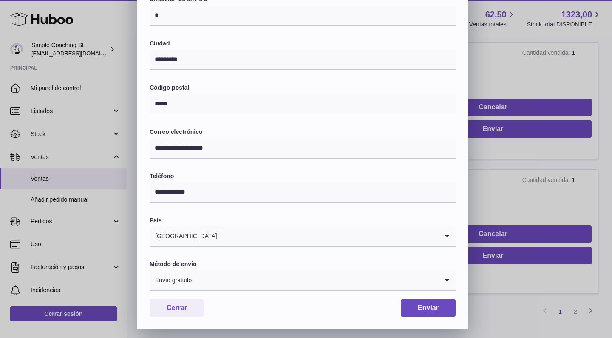
click at [547, 156] on div "**********" at bounding box center [306, 74] width 612 height 510
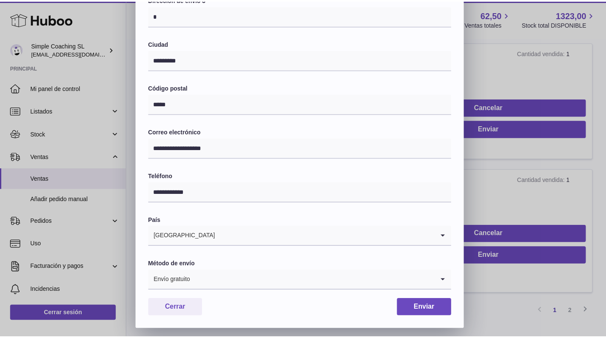
scroll to position [0, 0]
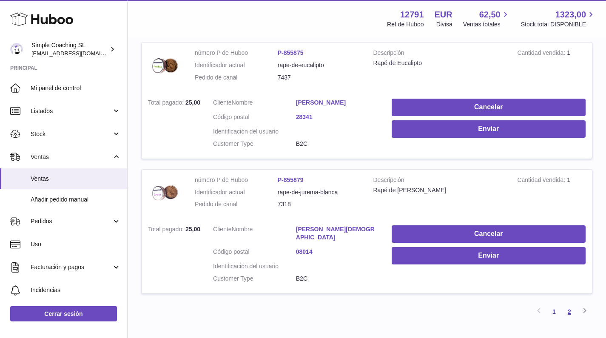
click at [569, 304] on link "2" at bounding box center [568, 311] width 15 height 15
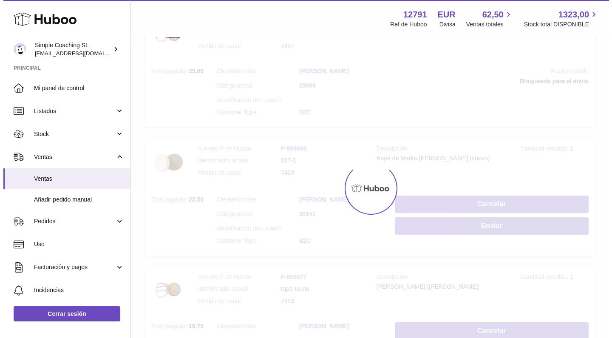
scroll to position [38, 0]
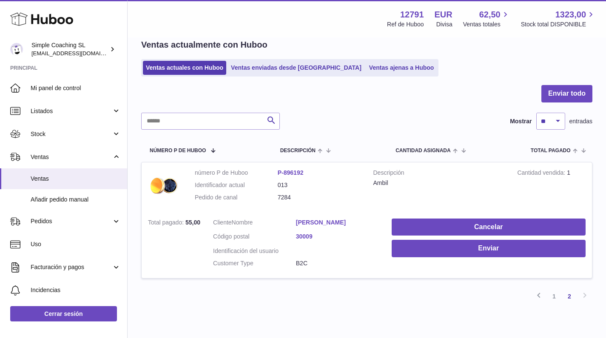
click at [303, 219] on link "[PERSON_NAME]" at bounding box center [337, 222] width 83 height 8
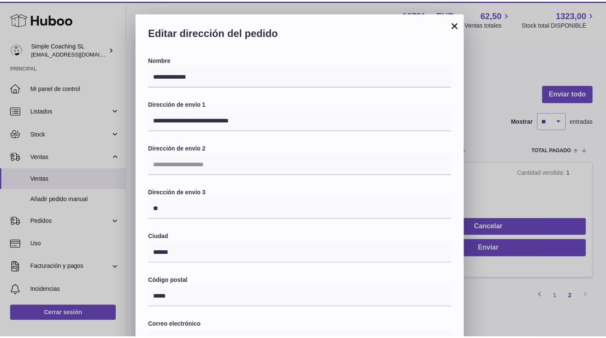
scroll to position [193, 0]
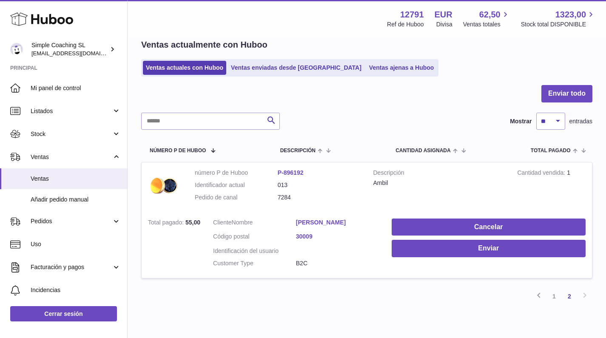
click at [585, 167] on div "**********" at bounding box center [303, 74] width 606 height 510
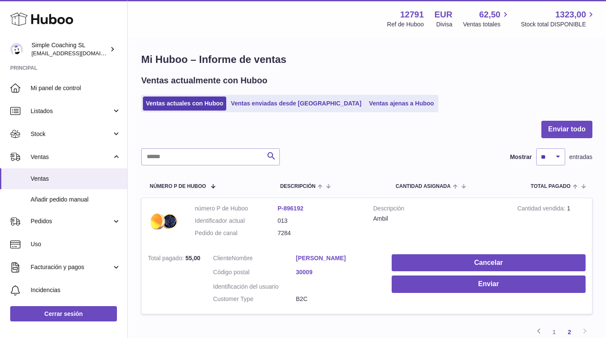
scroll to position [0, 0]
